Goal: Transaction & Acquisition: Download file/media

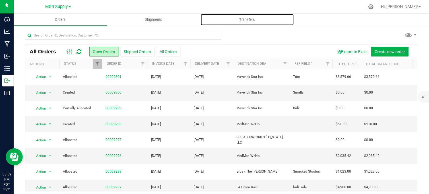
scroll to position [32, 0]
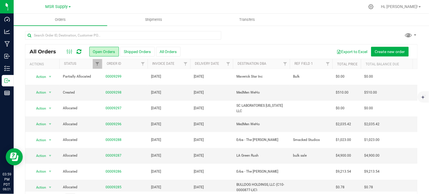
click at [263, 33] on div at bounding box center [221, 37] width 393 height 13
click at [252, 34] on div at bounding box center [221, 37] width 393 height 13
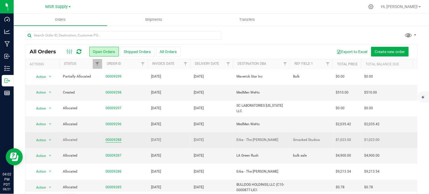
scroll to position [0, 0]
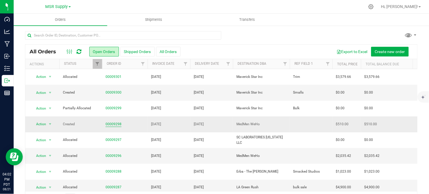
click at [105, 122] on td "00009298" at bounding box center [125, 124] width 46 height 16
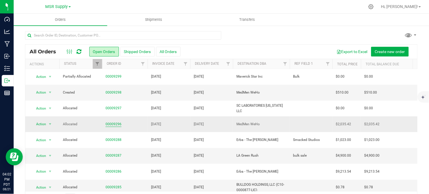
click at [111, 124] on link "00009296" at bounding box center [114, 123] width 16 height 5
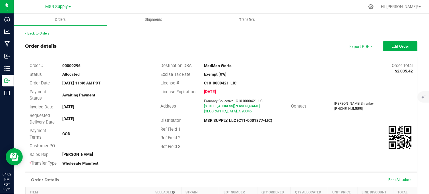
click at [289, 46] on div "Order details Export PDF Edit Order" at bounding box center [221, 46] width 393 height 10
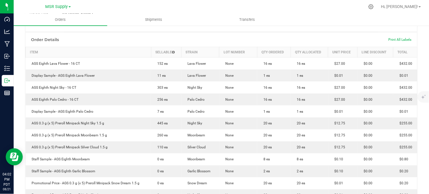
scroll to position [31, 0]
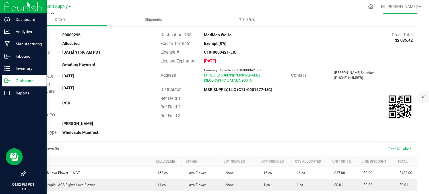
click at [11, 82] on p "Outbound" at bounding box center [27, 80] width 34 height 7
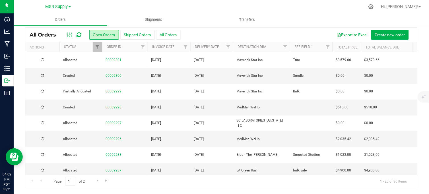
click at [130, 7] on div at bounding box center [233, 6] width 263 height 11
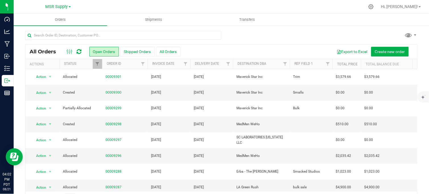
click at [240, 34] on div at bounding box center [221, 37] width 393 height 13
click at [260, 35] on div at bounding box center [221, 37] width 393 height 13
click at [113, 156] on link "00009296" at bounding box center [114, 155] width 16 height 5
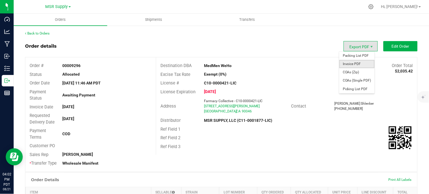
click at [354, 63] on span "Invoice PDF" at bounding box center [356, 64] width 35 height 8
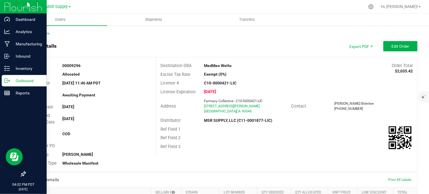
click at [5, 81] on icon at bounding box center [6, 81] width 3 height 4
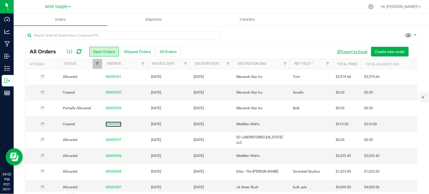
click at [112, 124] on link "00009298" at bounding box center [114, 123] width 16 height 5
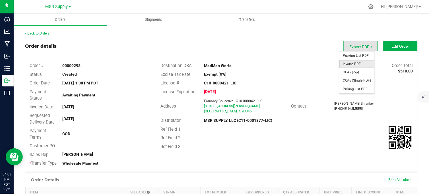
click at [356, 63] on span "Invoice PDF" at bounding box center [356, 64] width 35 height 8
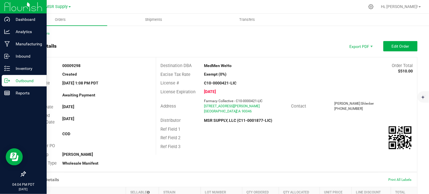
click at [10, 80] on p "Outbound" at bounding box center [27, 80] width 34 height 7
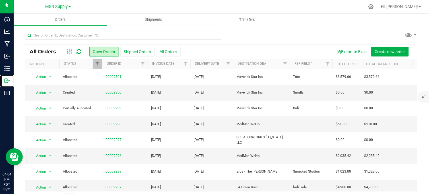
scroll to position [32, 0]
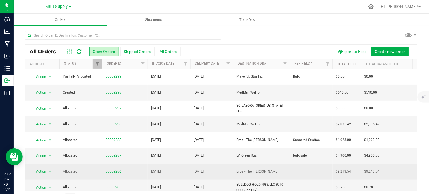
click at [116, 172] on link "00009286" at bounding box center [114, 170] width 16 height 5
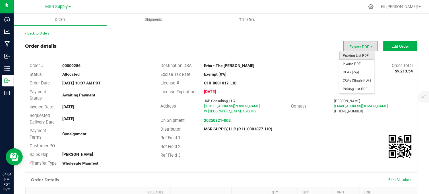
click at [354, 55] on span "Packing List PDF" at bounding box center [356, 56] width 35 height 8
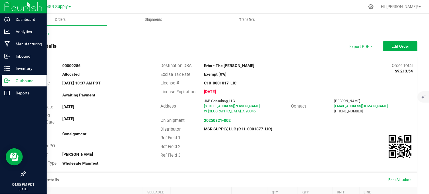
click at [9, 83] on icon at bounding box center [7, 81] width 6 height 6
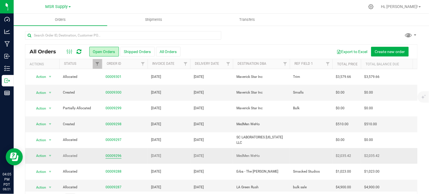
click at [113, 156] on link "00009296" at bounding box center [114, 155] width 16 height 5
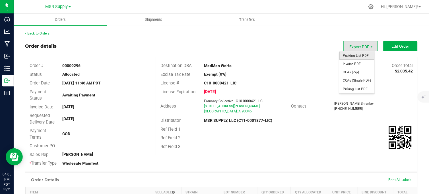
click at [351, 54] on span "Packing List PDF" at bounding box center [356, 56] width 35 height 8
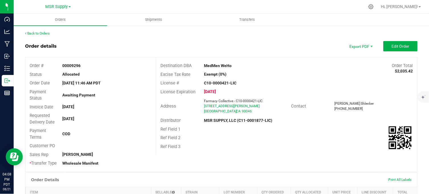
drag, startPoint x: 161, startPoint y: 26, endPoint x: 157, endPoint y: 31, distance: 6.2
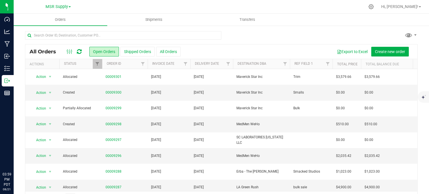
click at [231, 35] on div at bounding box center [221, 37] width 393 height 13
click at [252, 30] on div "All Orders Open Orders Shipped Orders All Orders Export to Excel Create new ord…" at bounding box center [221, 117] width 415 height 185
click at [262, 39] on div at bounding box center [221, 37] width 393 height 13
